Goal: Information Seeking & Learning: Find specific fact

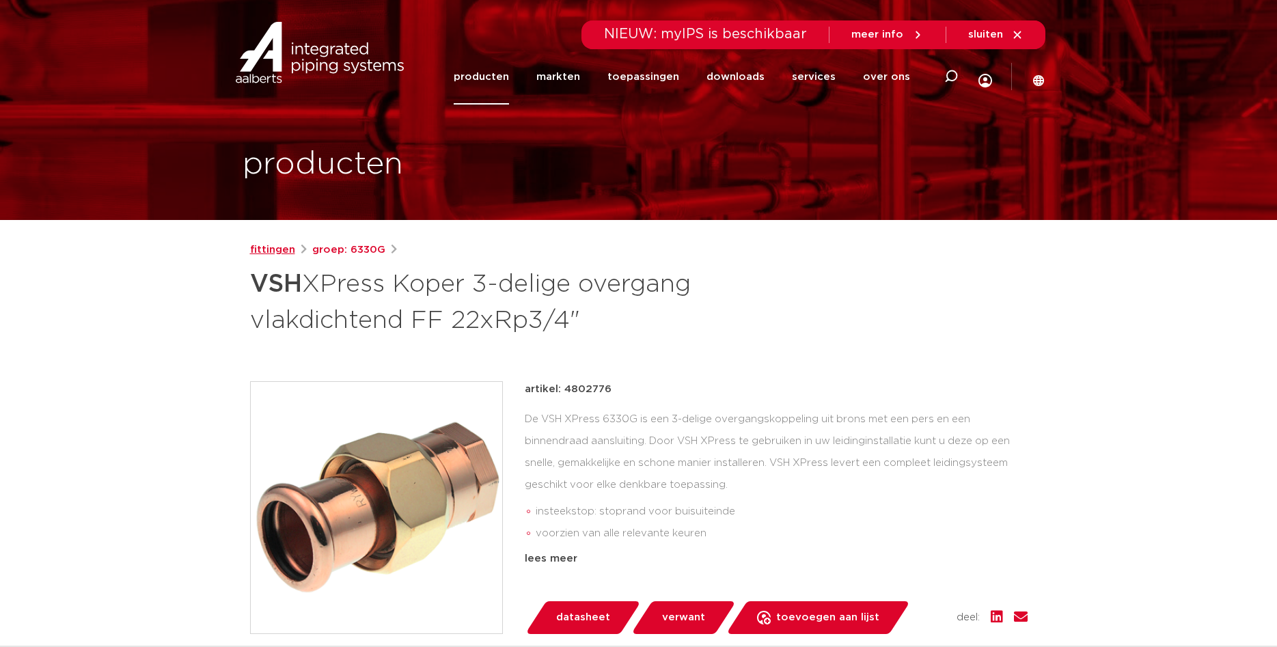
click at [255, 247] on link "fittingen" at bounding box center [272, 250] width 45 height 16
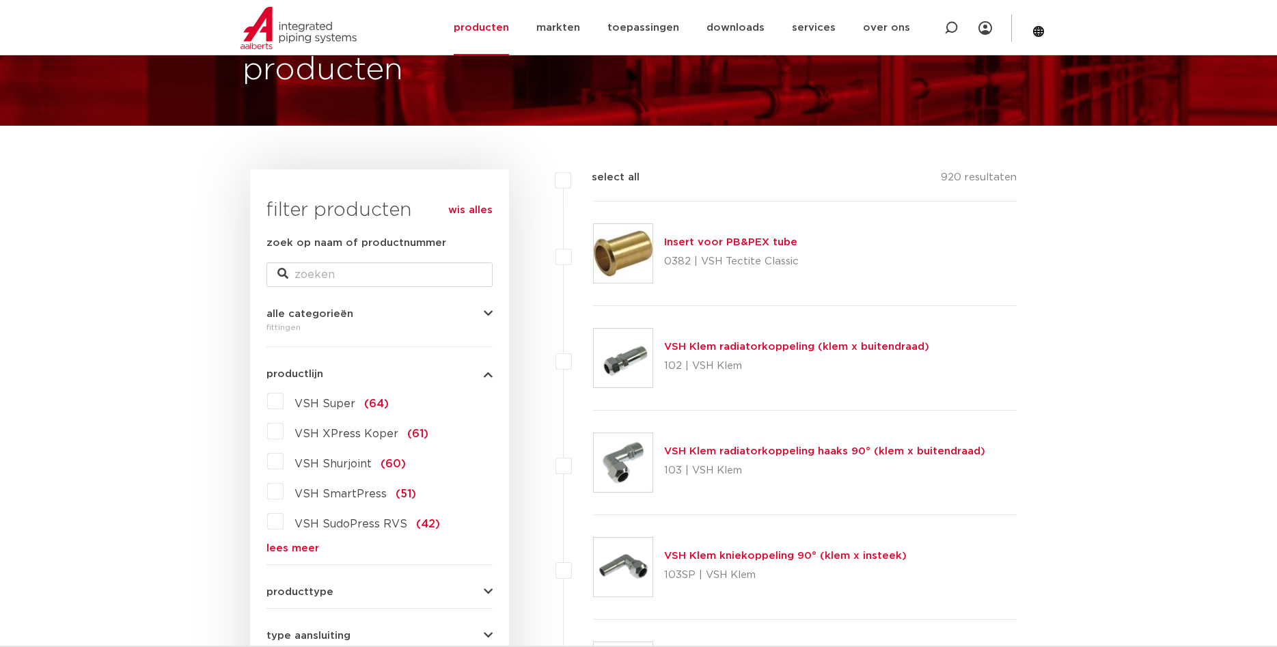
scroll to position [209, 0]
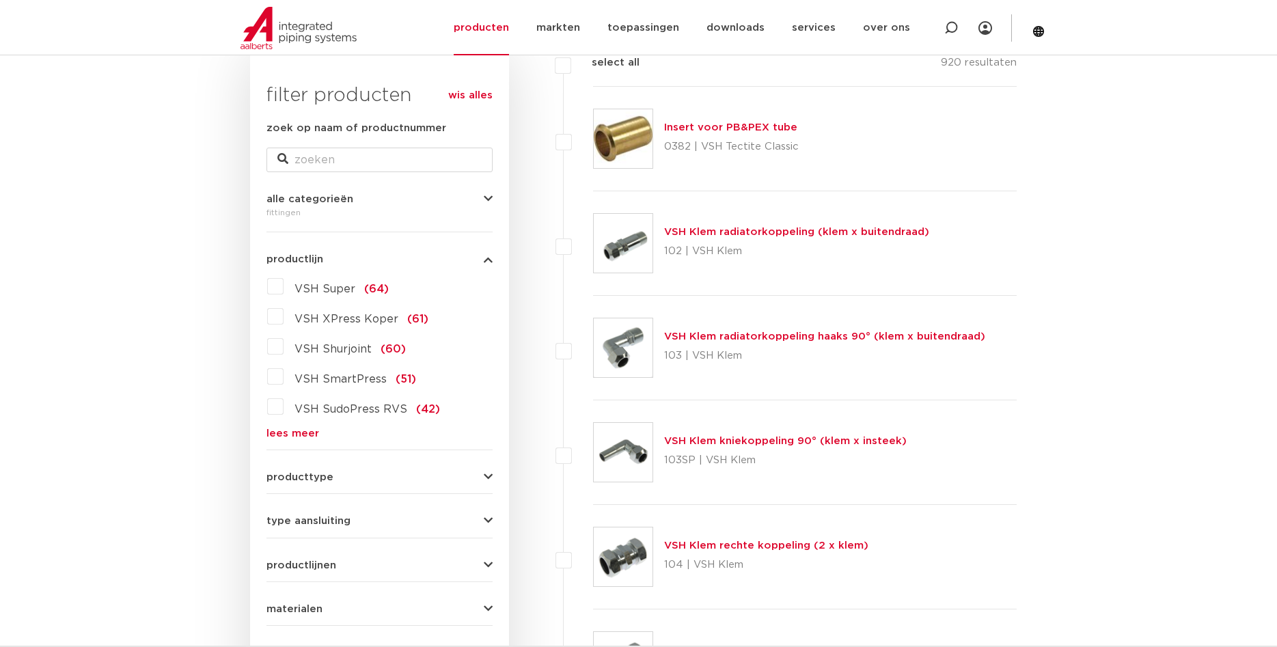
click at [284, 321] on label "VSH XPress Koper (61)" at bounding box center [356, 316] width 145 height 22
click at [0, 0] on input "VSH XPress Koper (61)" at bounding box center [0, 0] width 0 height 0
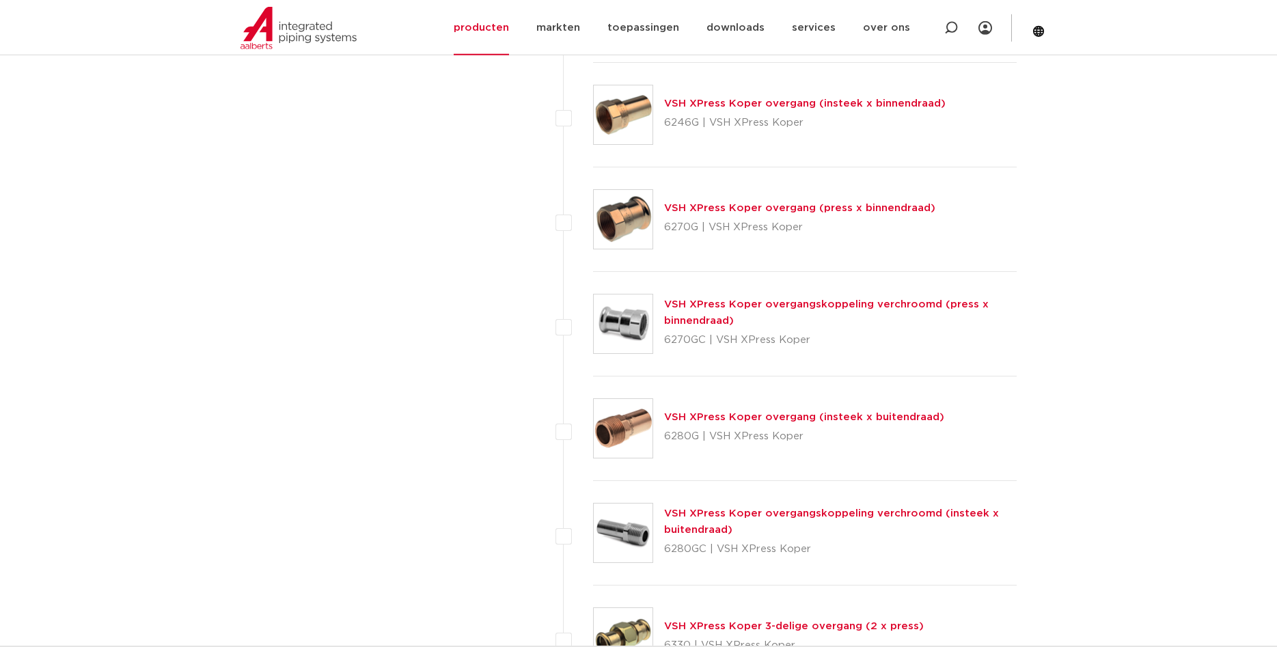
scroll to position [1185, 0]
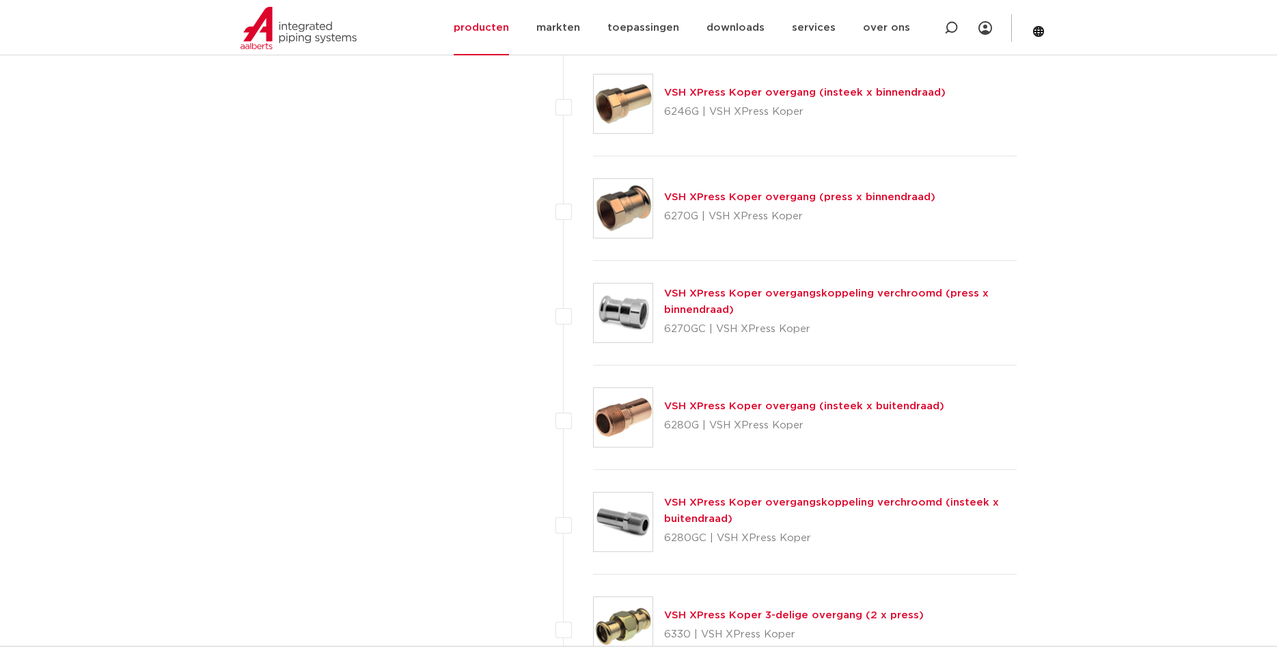
click at [745, 404] on link "VSH XPress Koper overgang (insteek x buitendraad)" at bounding box center [804, 406] width 280 height 10
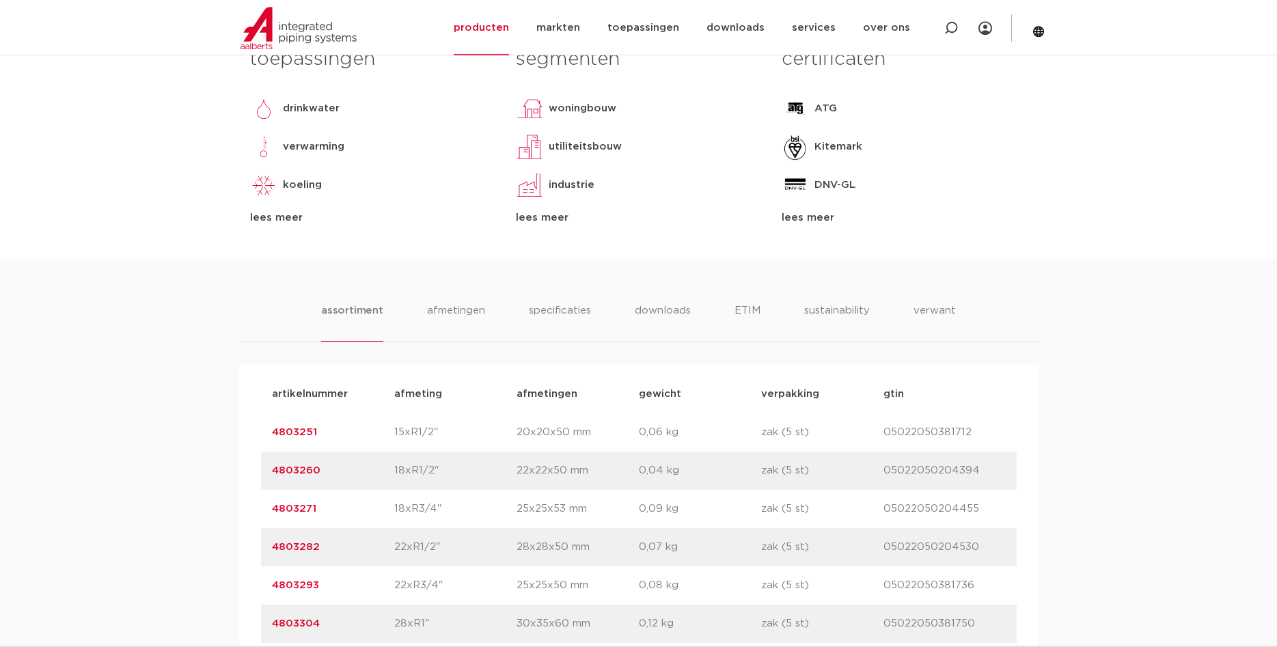
scroll to position [767, 0]
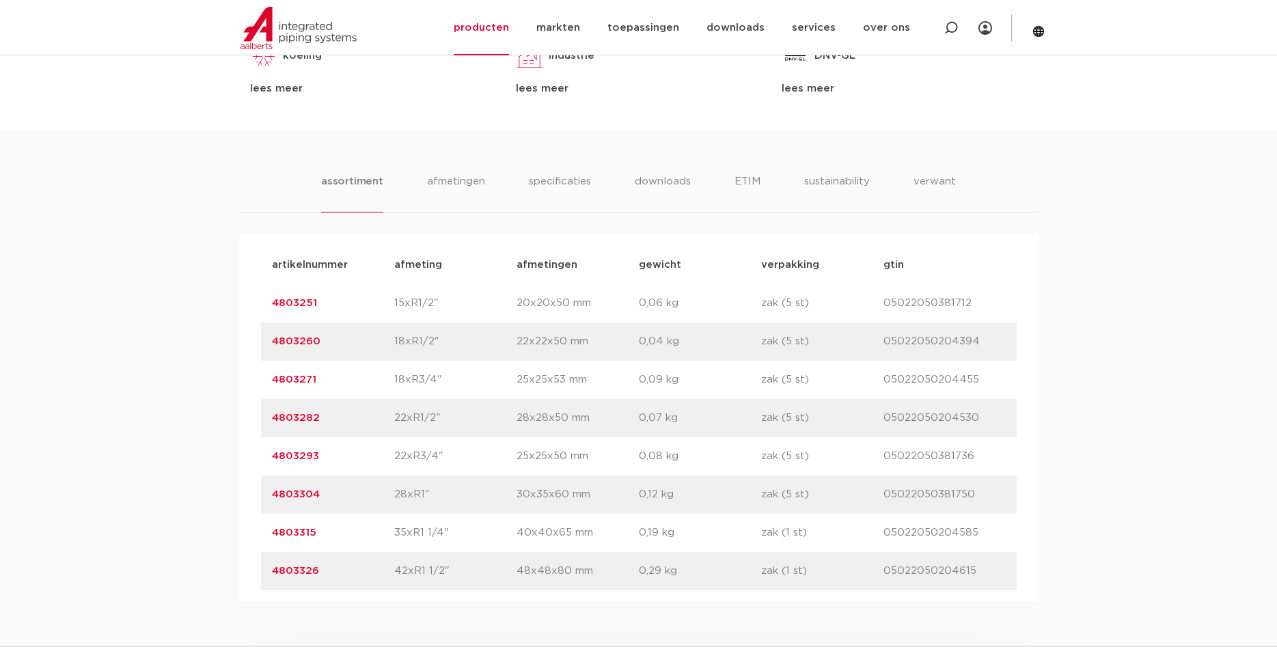
click at [301, 419] on link "4803282" at bounding box center [296, 418] width 48 height 10
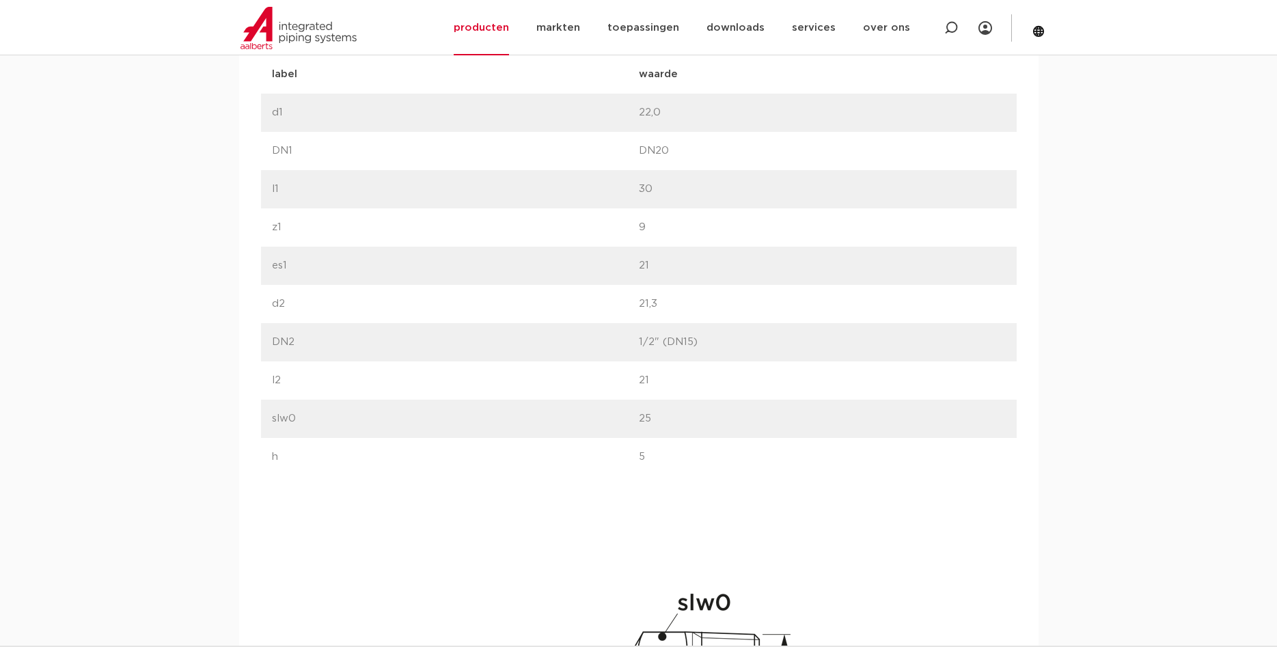
scroll to position [836, 0]
